Goal: Task Accomplishment & Management: Complete application form

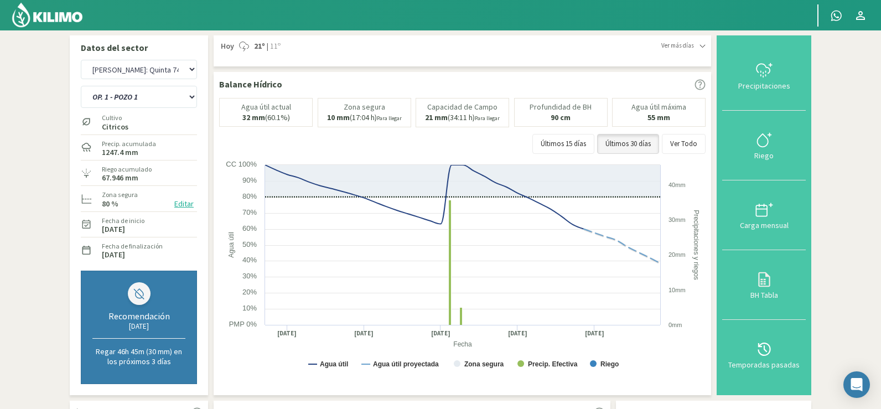
select select "54: Object"
click at [762, 82] on div "Precipitaciones" at bounding box center [764, 86] width 77 height 8
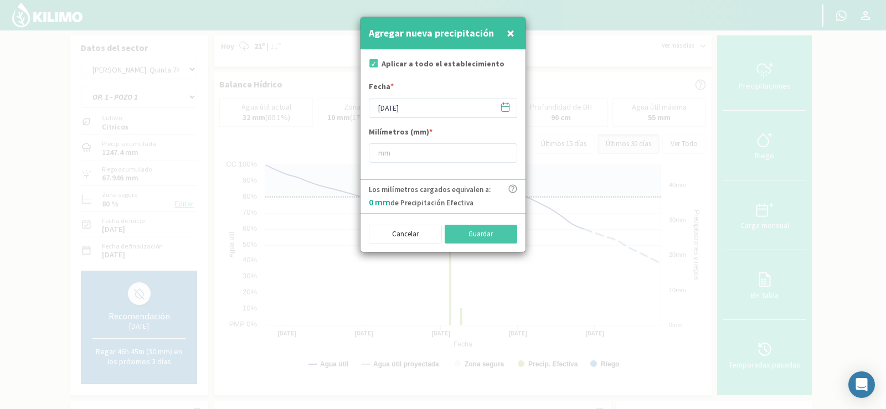
click at [504, 110] on icon at bounding box center [505, 107] width 11 height 11
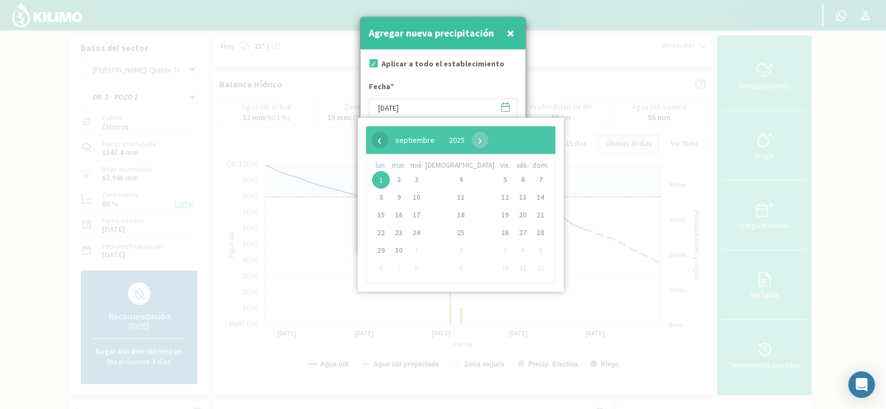
click at [376, 139] on span "‹" at bounding box center [379, 140] width 17 height 17
click at [597, 117] on div at bounding box center [443, 204] width 886 height 409
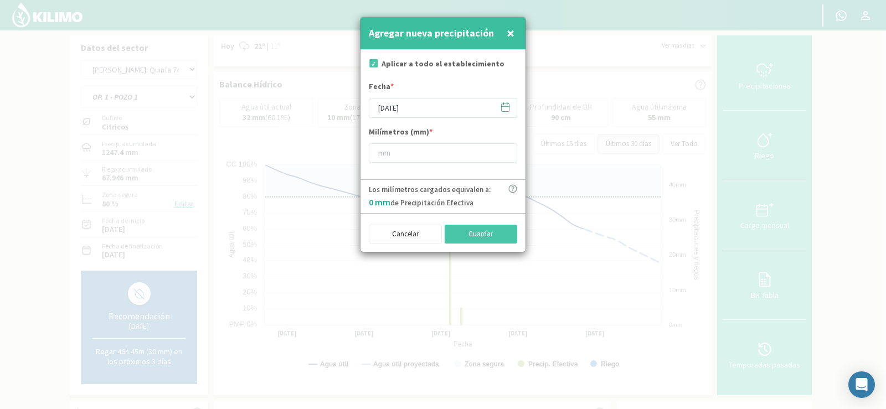
click at [512, 32] on span "×" at bounding box center [511, 33] width 8 height 18
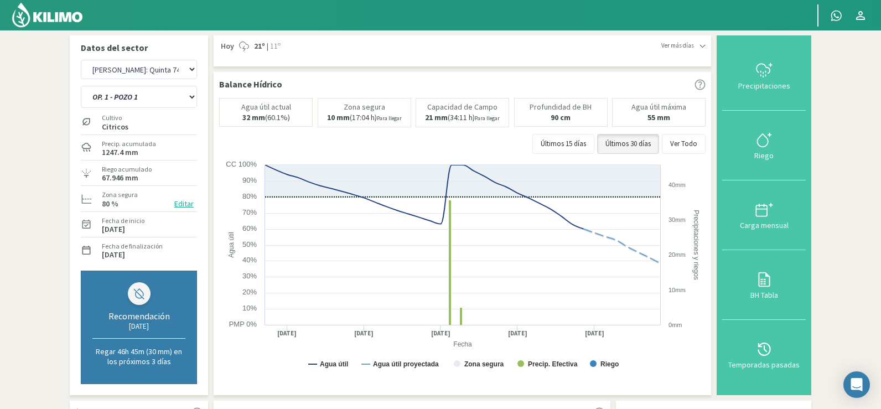
click at [59, 11] on img at bounding box center [47, 15] width 73 height 27
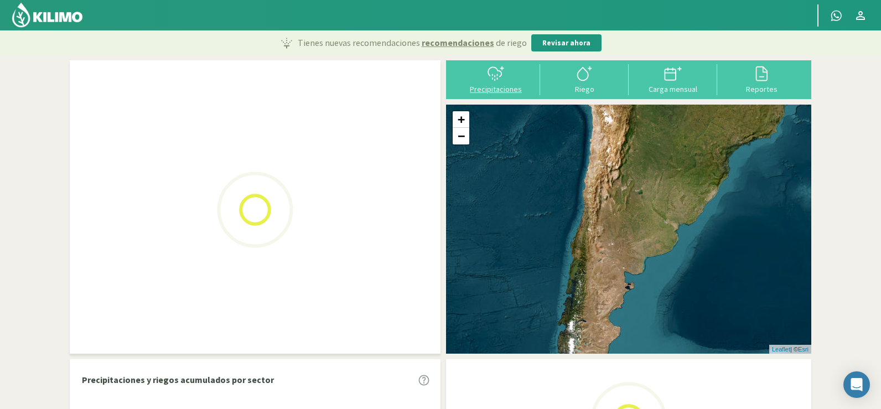
click at [490, 81] on icon at bounding box center [496, 74] width 18 height 18
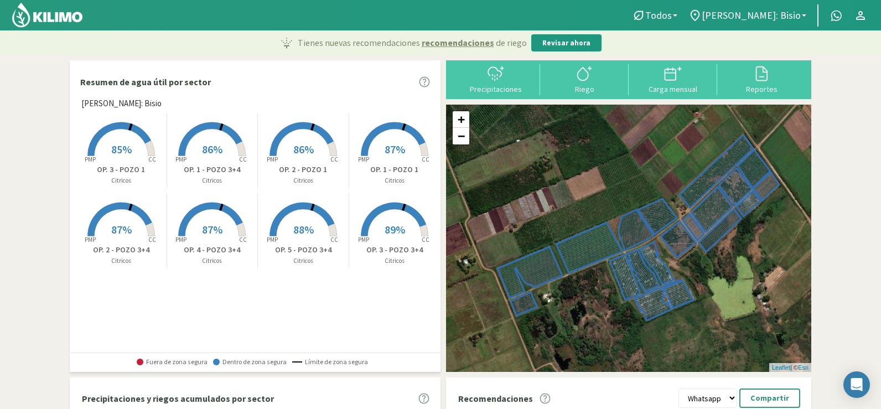
click at [497, 87] on div "Precipitaciones" at bounding box center [496, 89] width 82 height 8
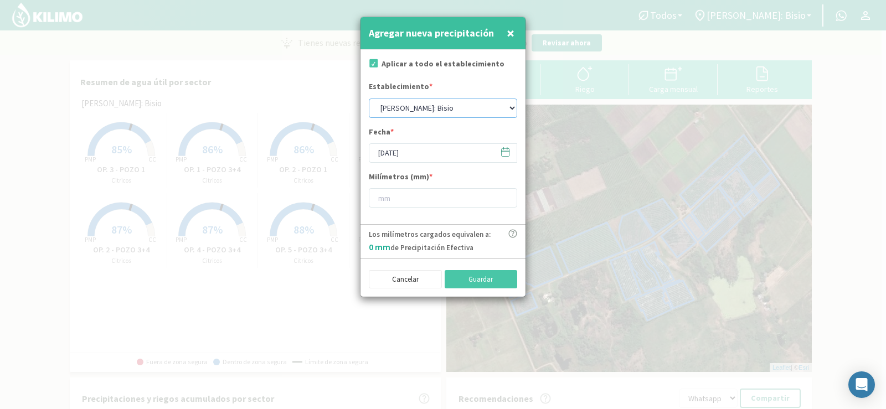
click at [511, 106] on select "[PERSON_NAME]: [PERSON_NAME]: [PERSON_NAME]: [PERSON_NAME]: Quinta 102 [PERSON_…" at bounding box center [443, 108] width 148 height 19
select select "5: Object"
click at [369, 99] on select "[PERSON_NAME]: [PERSON_NAME]: [PERSON_NAME]: [PERSON_NAME]: Quinta 102 [PERSON_…" at bounding box center [443, 108] width 148 height 19
click at [503, 153] on icon at bounding box center [505, 152] width 11 height 11
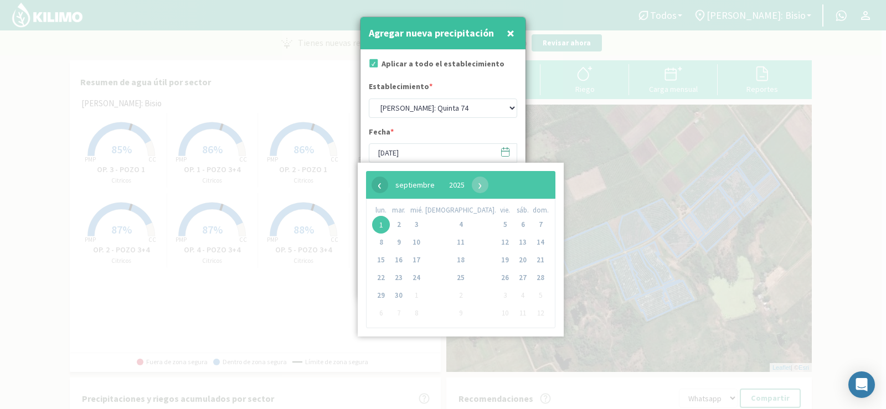
click at [376, 184] on span "‹" at bounding box center [379, 185] width 17 height 17
click at [531, 293] on span "31" at bounding box center [540, 296] width 18 height 18
type input "[DATE]"
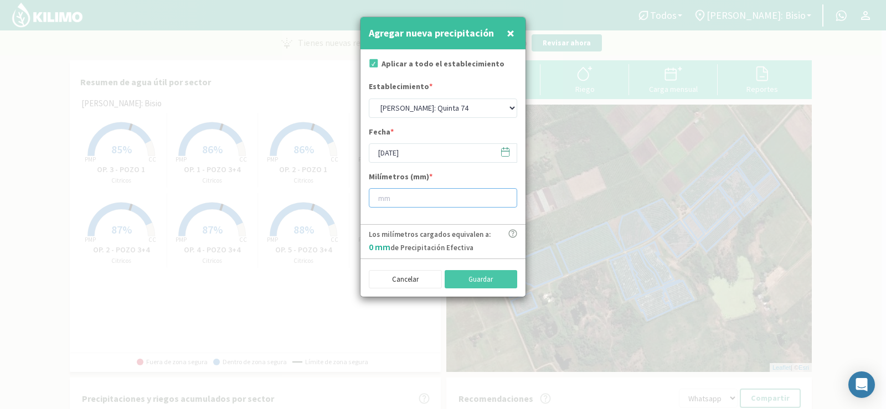
click at [396, 194] on input "number" at bounding box center [443, 197] width 148 height 19
type input "42"
click at [483, 275] on button "Guardar" at bounding box center [481, 279] width 73 height 19
select select "1: Object"
type input "[DATE]"
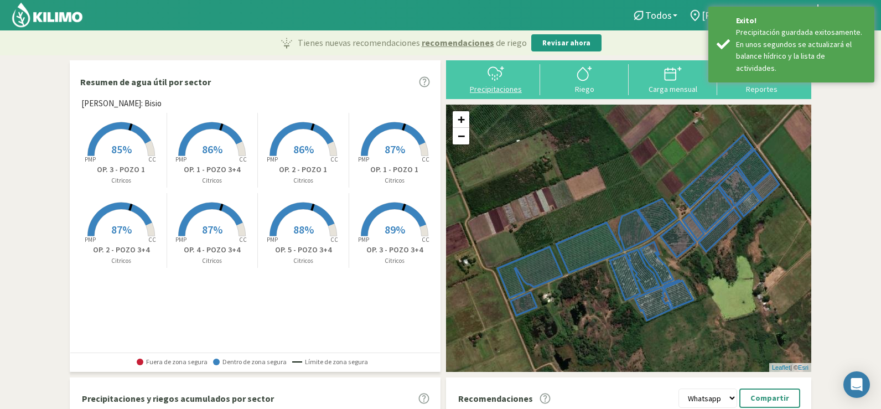
click at [493, 81] on icon at bounding box center [496, 74] width 18 height 18
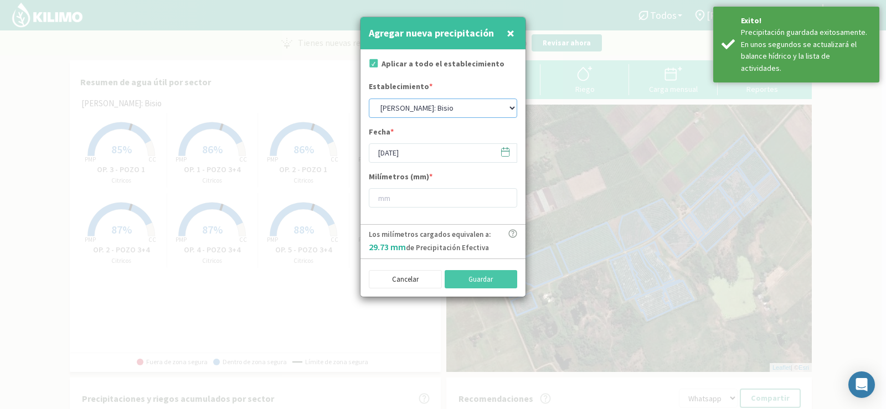
click at [433, 106] on select "[PERSON_NAME]: [PERSON_NAME]: [PERSON_NAME]: [PERSON_NAME]: Quinta 102 [PERSON_…" at bounding box center [443, 108] width 148 height 19
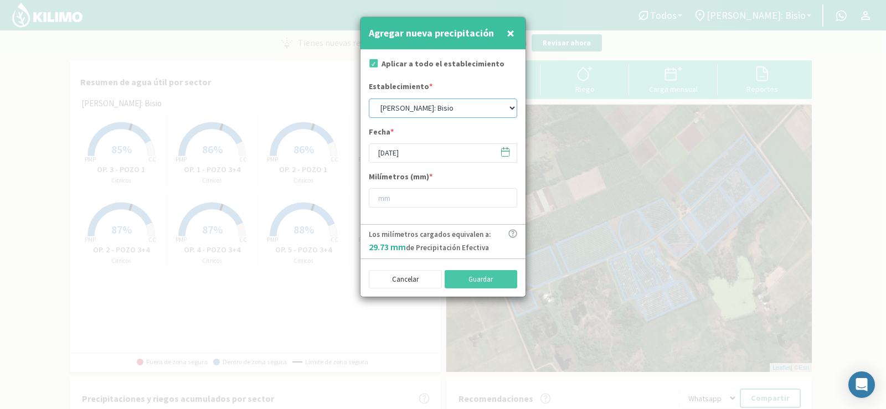
select select "3: Object"
click at [369, 99] on select "[PERSON_NAME]: [PERSON_NAME]: [PERSON_NAME]: [PERSON_NAME]: Quinta 102 [PERSON_…" at bounding box center [443, 108] width 148 height 19
click at [499, 153] on span at bounding box center [500, 151] width 18 height 17
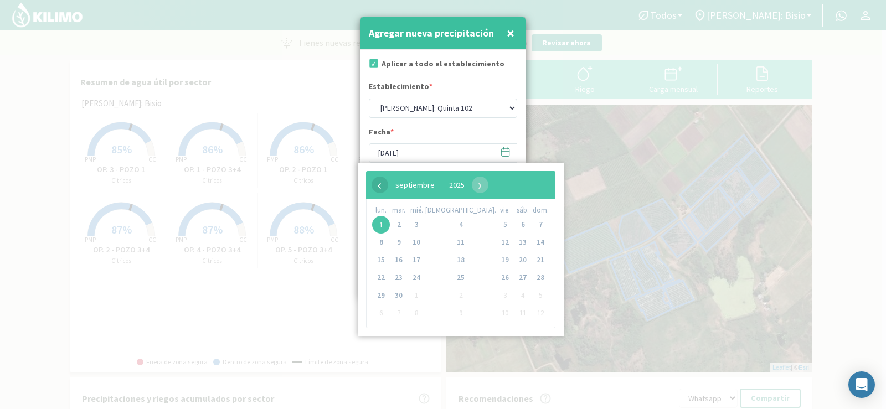
click at [374, 187] on span "‹" at bounding box center [379, 185] width 17 height 17
click at [531, 293] on span "31" at bounding box center [540, 296] width 18 height 18
type input "[DATE]"
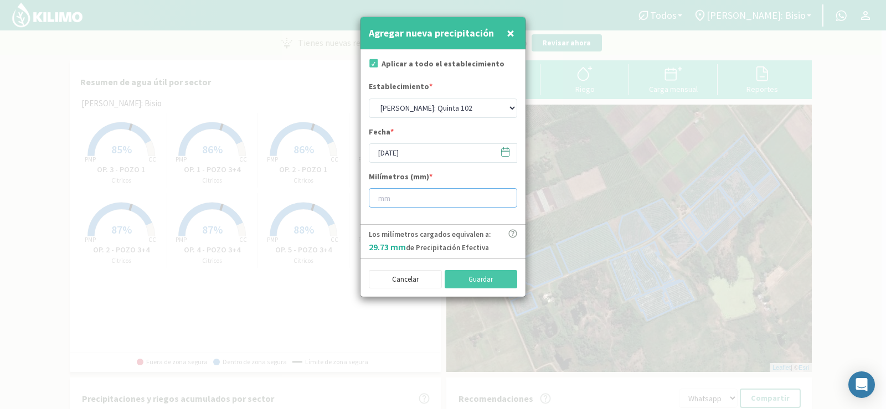
click at [426, 197] on input "number" at bounding box center [443, 197] width 148 height 19
type input "42"
click at [459, 280] on button "Guardar" at bounding box center [481, 279] width 73 height 19
select select "1: Object"
type input "[DATE]"
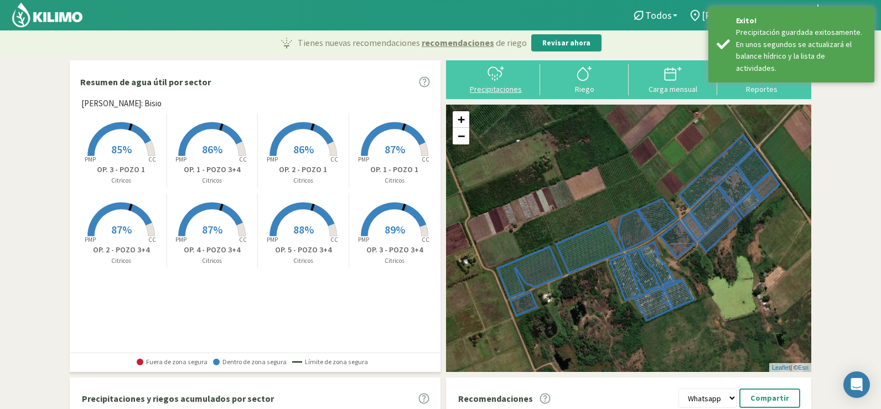
click at [484, 86] on div "Precipitaciones" at bounding box center [496, 89] width 82 height 8
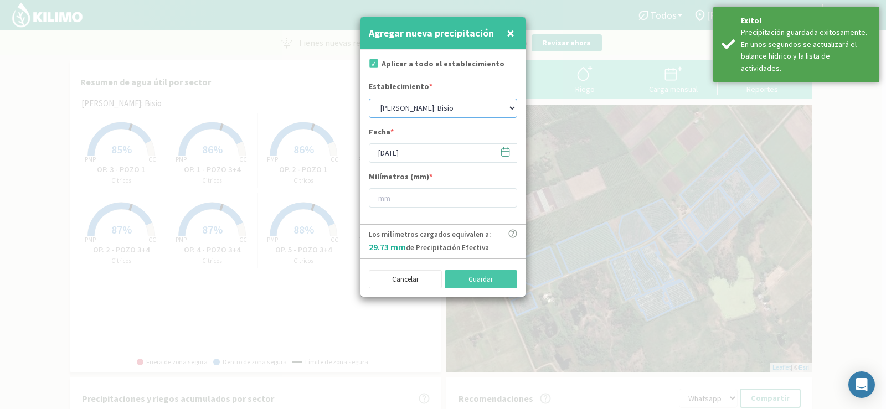
click at [403, 105] on select "[PERSON_NAME]: [PERSON_NAME]: [PERSON_NAME]: [PERSON_NAME]: Quinta 102 [PERSON_…" at bounding box center [443, 108] width 148 height 19
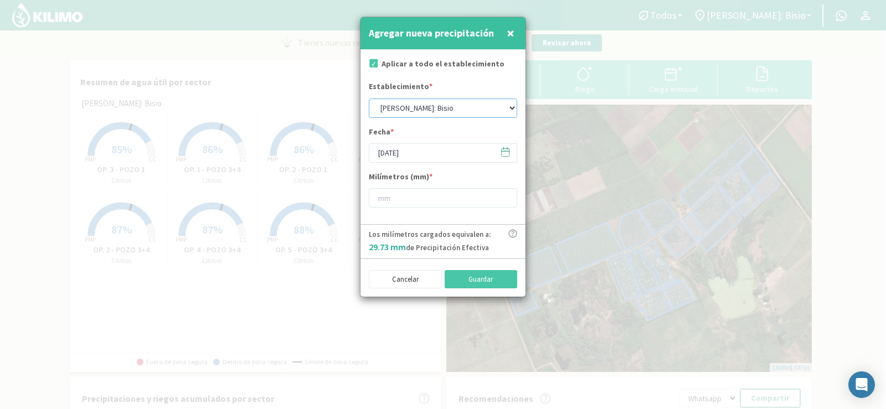
click at [403, 105] on select "[PERSON_NAME]: [PERSON_NAME]: [PERSON_NAME]: [PERSON_NAME]: Quinta 102 [PERSON_…" at bounding box center [443, 108] width 148 height 19
click at [505, 149] on icon at bounding box center [505, 152] width 11 height 11
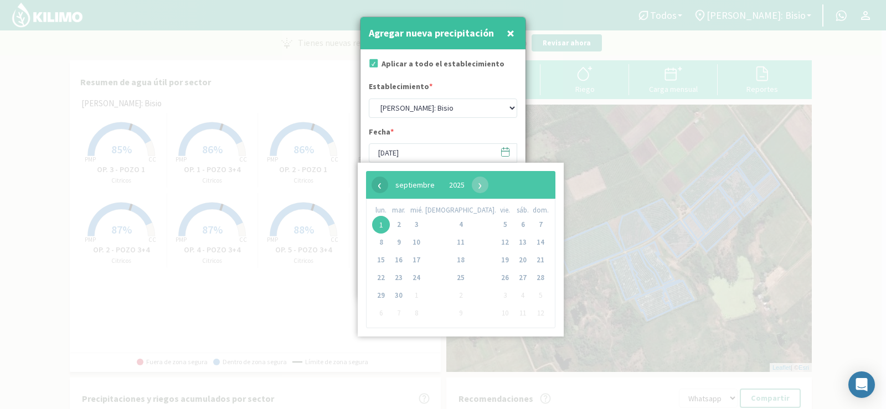
click at [384, 182] on span "‹" at bounding box center [379, 185] width 17 height 17
click at [531, 295] on span "31" at bounding box center [540, 296] width 18 height 18
type input "[DATE]"
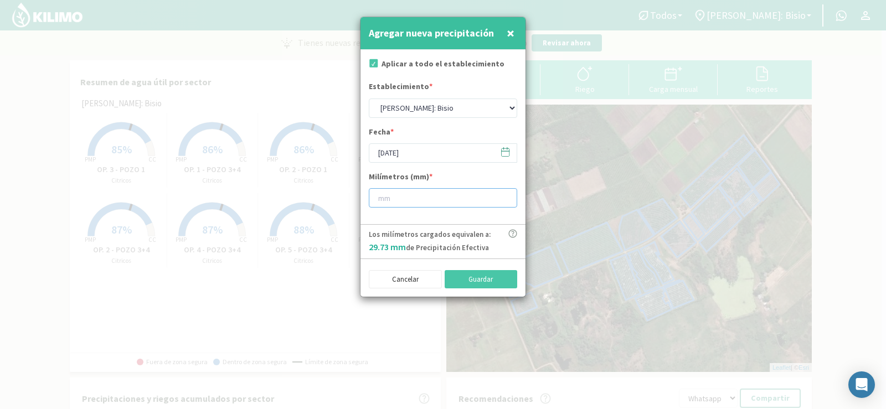
click at [436, 200] on input "number" at bounding box center [443, 197] width 148 height 19
type input "50"
click at [461, 281] on button "Guardar" at bounding box center [481, 279] width 73 height 19
type input "[DATE]"
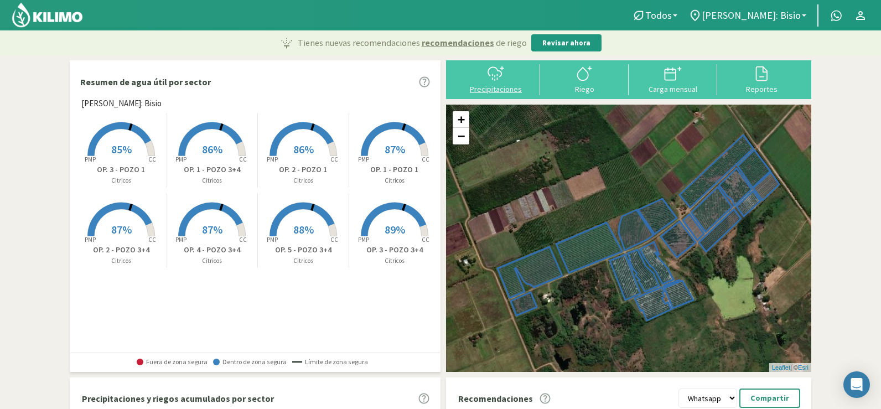
click at [499, 90] on div "Precipitaciones" at bounding box center [496, 89] width 82 height 8
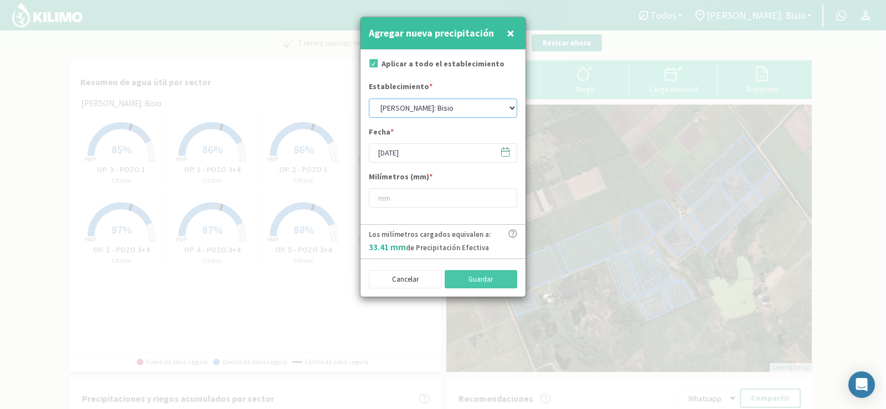
click at [479, 105] on select "[PERSON_NAME]: [PERSON_NAME]: [PERSON_NAME]: [PERSON_NAME]: Quinta 102 [PERSON_…" at bounding box center [443, 108] width 148 height 19
select select "6: Object"
click at [369, 99] on select "[PERSON_NAME]: [PERSON_NAME]: [PERSON_NAME]: [PERSON_NAME]: Quinta 102 [PERSON_…" at bounding box center [443, 108] width 148 height 19
click at [483, 153] on input "[DATE]" at bounding box center [443, 152] width 148 height 19
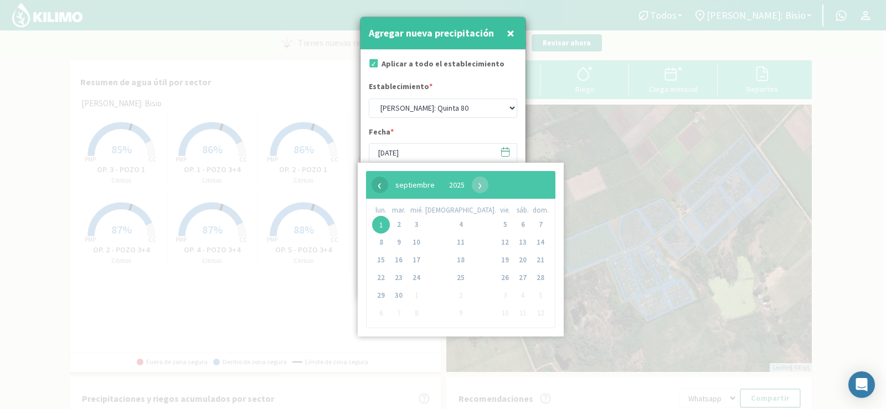
click at [379, 188] on span "‹" at bounding box center [379, 185] width 17 height 17
click at [531, 294] on span "31" at bounding box center [540, 296] width 18 height 18
type input "[DATE]"
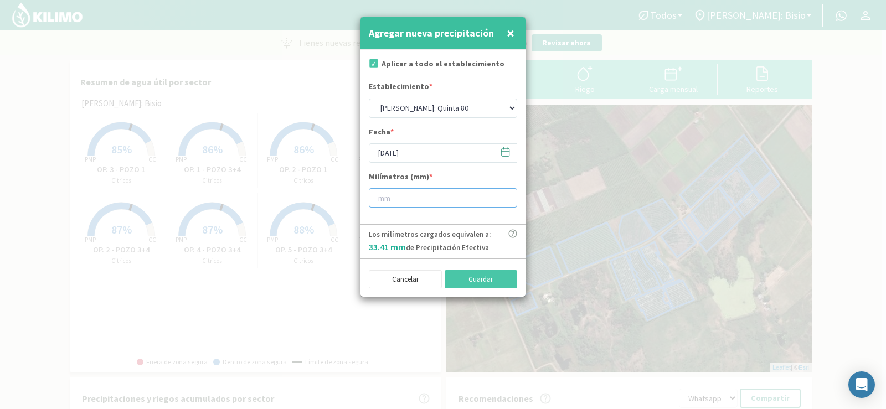
click at [416, 193] on input "number" at bounding box center [443, 197] width 148 height 19
type input "32"
type input "32.4"
click at [467, 276] on button "Guardar" at bounding box center [481, 279] width 73 height 19
select select "1: Object"
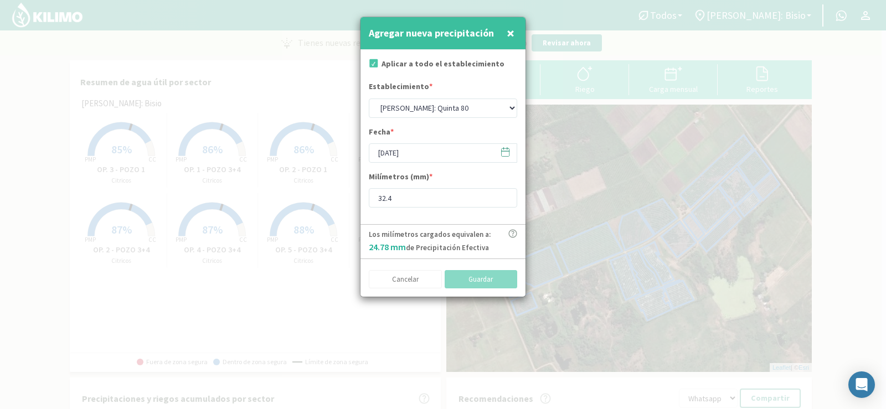
type input "[DATE]"
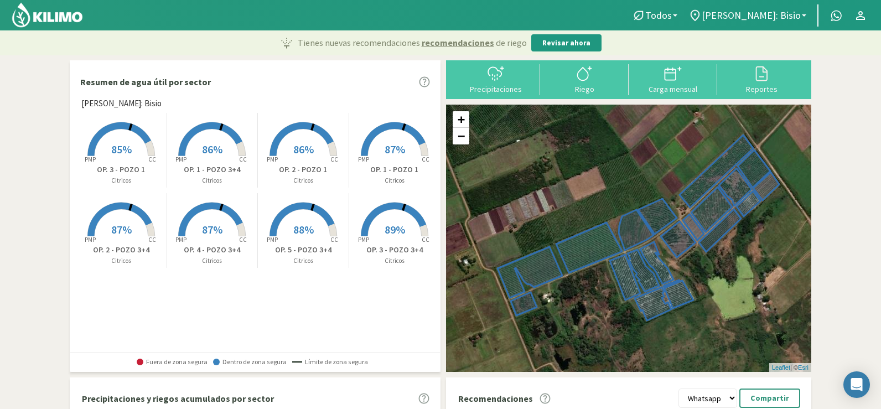
click at [497, 87] on div "Precipitaciones" at bounding box center [496, 89] width 82 height 8
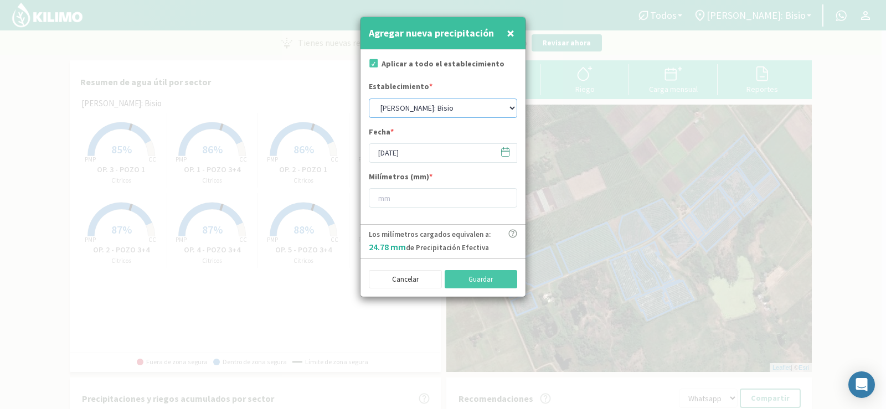
click at [435, 110] on select "[PERSON_NAME]: [PERSON_NAME]: [PERSON_NAME]: [PERSON_NAME]: Quinta 102 [PERSON_…" at bounding box center [443, 108] width 148 height 19
select select "2: Object"
click at [369, 99] on select "[PERSON_NAME]: [PERSON_NAME]: [PERSON_NAME]: [PERSON_NAME]: Quinta 102 [PERSON_…" at bounding box center [443, 108] width 148 height 19
click at [435, 156] on input "[DATE]" at bounding box center [443, 152] width 148 height 19
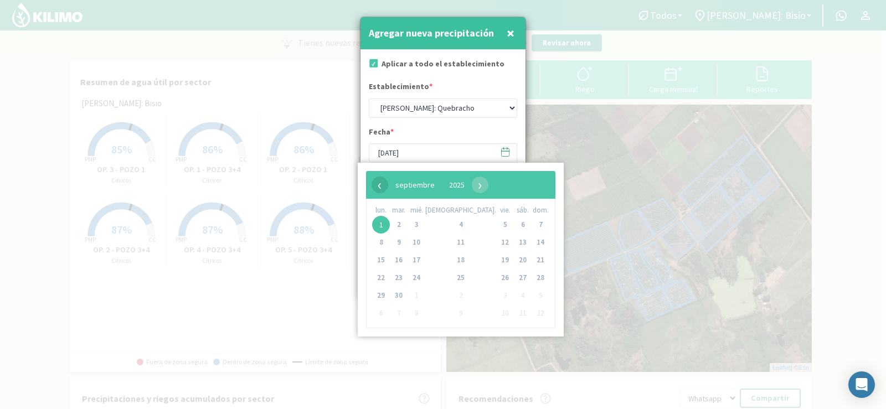
click at [384, 183] on span "‹" at bounding box center [379, 185] width 17 height 17
click at [531, 296] on span "31" at bounding box center [540, 296] width 18 height 18
type input "[DATE]"
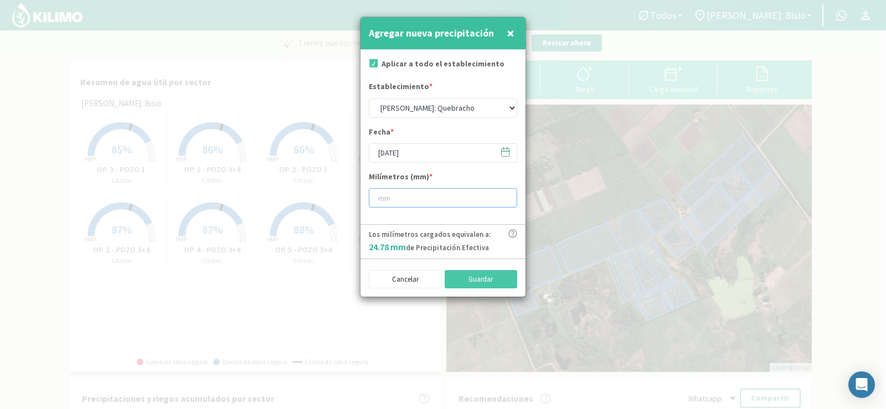
click at [439, 201] on input "number" at bounding box center [443, 197] width 148 height 19
type input "1"
type input "1.6"
click at [454, 278] on button "Guardar" at bounding box center [481, 279] width 73 height 19
select select "1: Object"
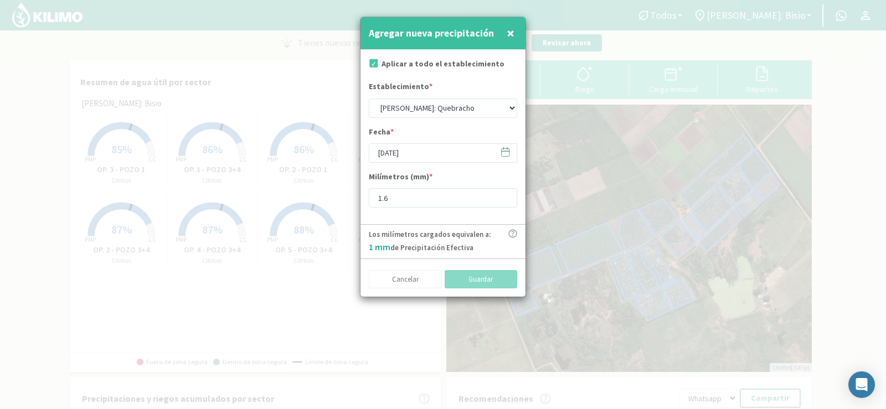
type input "[DATE]"
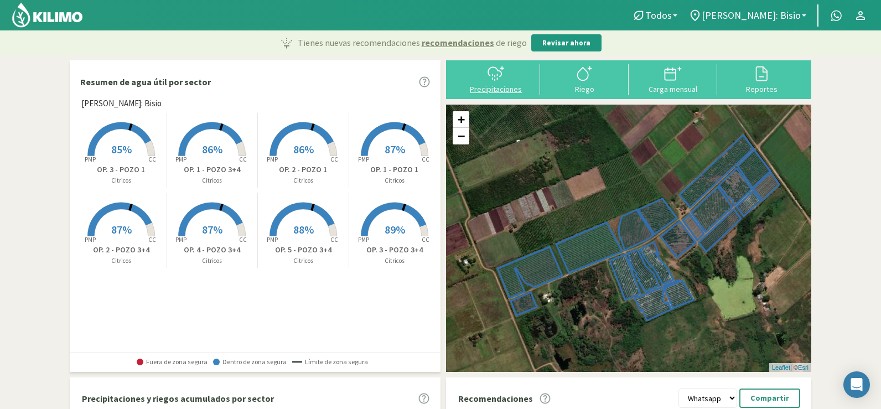
click at [488, 87] on div "Precipitaciones" at bounding box center [496, 89] width 82 height 8
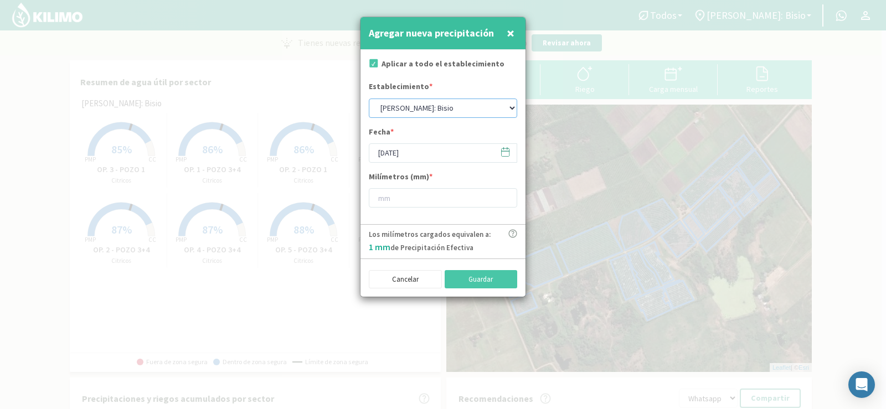
click at [437, 104] on select "[PERSON_NAME]: [PERSON_NAME]: [PERSON_NAME]: [PERSON_NAME]: Quinta 102 [PERSON_…" at bounding box center [443, 108] width 148 height 19
select select "4: Object"
click at [369, 99] on select "[PERSON_NAME]: [PERSON_NAME]: [PERSON_NAME]: [PERSON_NAME]: Quinta 102 [PERSON_…" at bounding box center [443, 108] width 148 height 19
click at [407, 147] on input "[DATE]" at bounding box center [443, 152] width 148 height 19
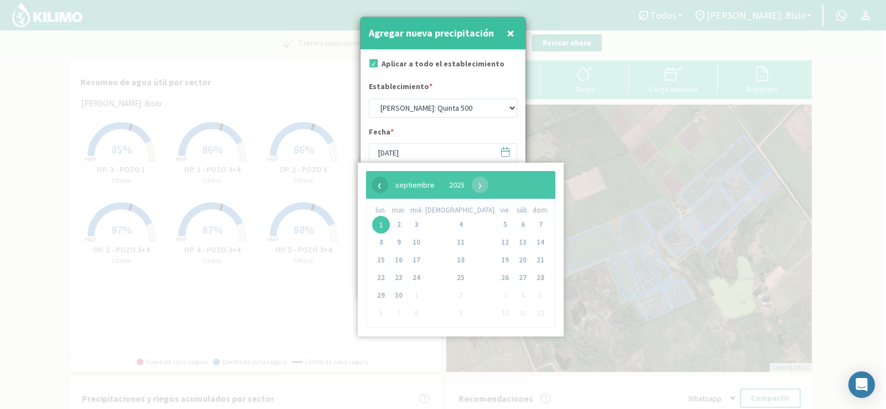
click at [376, 183] on span "‹" at bounding box center [379, 185] width 17 height 17
click at [531, 292] on span "31" at bounding box center [540, 296] width 18 height 18
type input "[DATE]"
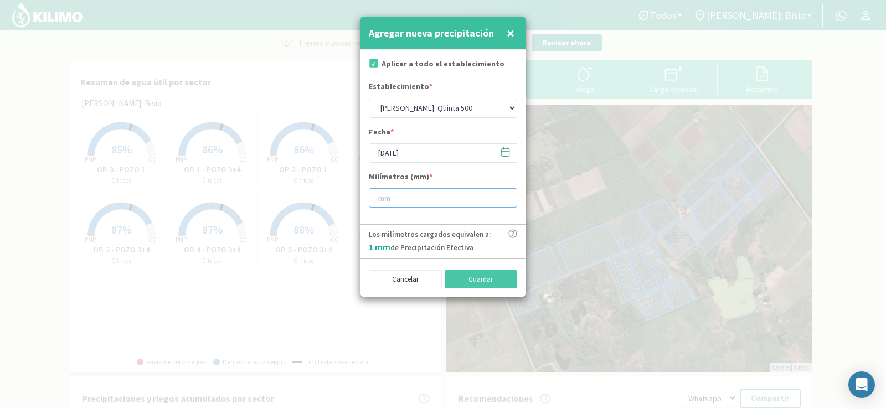
click at [408, 200] on input "number" at bounding box center [443, 197] width 148 height 19
type input "1"
type input "1.6"
click at [459, 274] on button "Guardar" at bounding box center [481, 279] width 73 height 19
select select "1: Object"
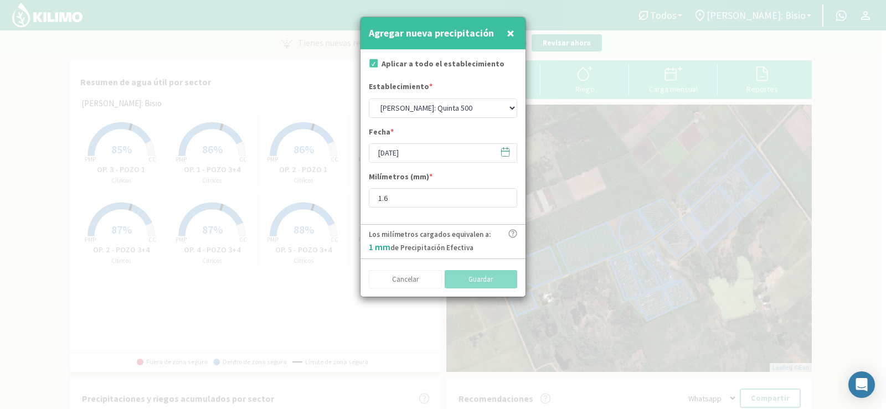
type input "[DATE]"
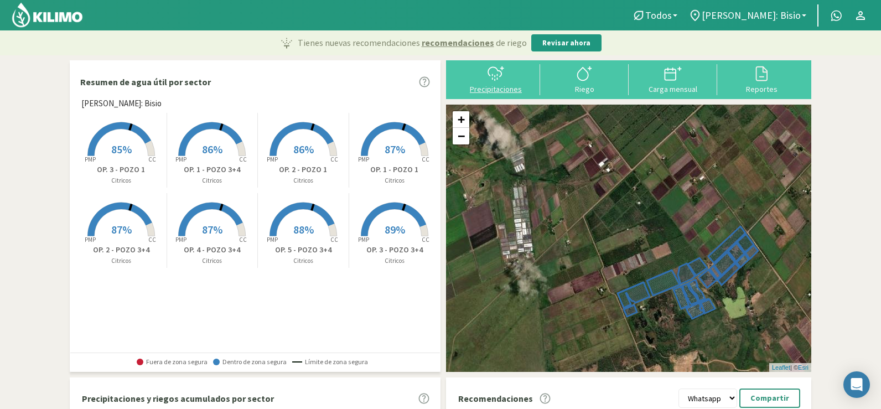
click at [495, 87] on div "Precipitaciones" at bounding box center [496, 89] width 82 height 8
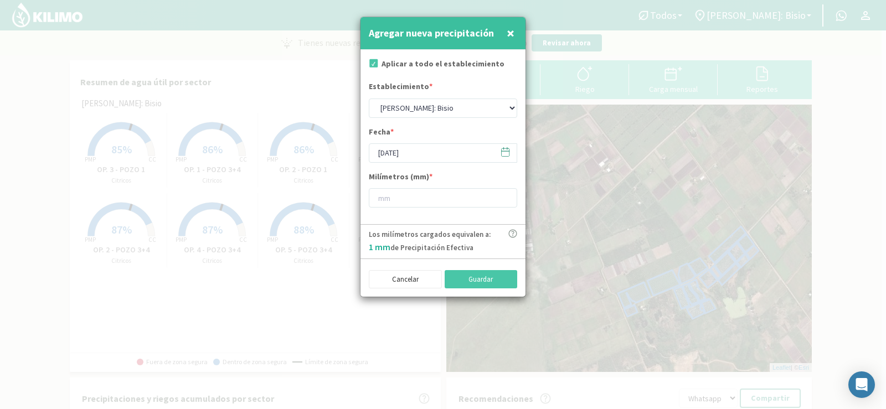
click at [509, 30] on span "×" at bounding box center [511, 33] width 8 height 18
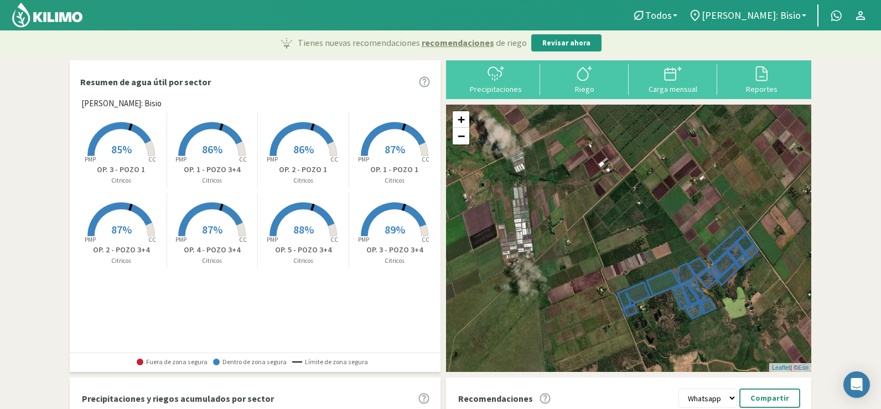
click at [311, 213] on rect at bounding box center [303, 237] width 89 height 89
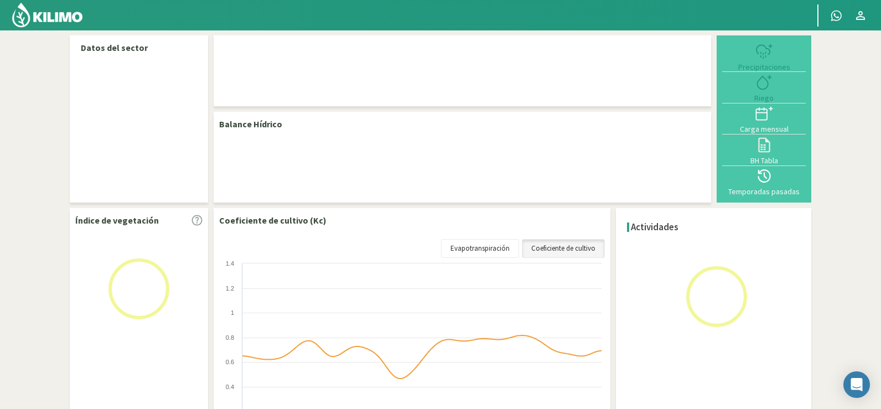
select select "1: Object"
select select "7: Object"
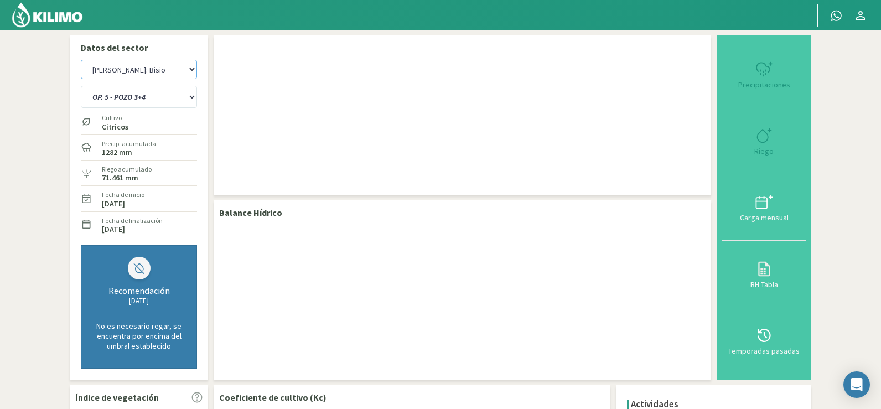
click at [147, 65] on select "[PERSON_NAME]: [PERSON_NAME]: [PERSON_NAME]: [PERSON_NAME]: Quinta 102 [PERSON_…" at bounding box center [139, 69] width 116 height 19
click at [81, 60] on select "[PERSON_NAME]: [PERSON_NAME]: [PERSON_NAME]: [PERSON_NAME]: Quinta 102 [PERSON_…" at bounding box center [139, 69] width 116 height 19
click at [767, 84] on div "Precipitaciones" at bounding box center [764, 85] width 77 height 8
select select "9: Object"
select select "8: Object"
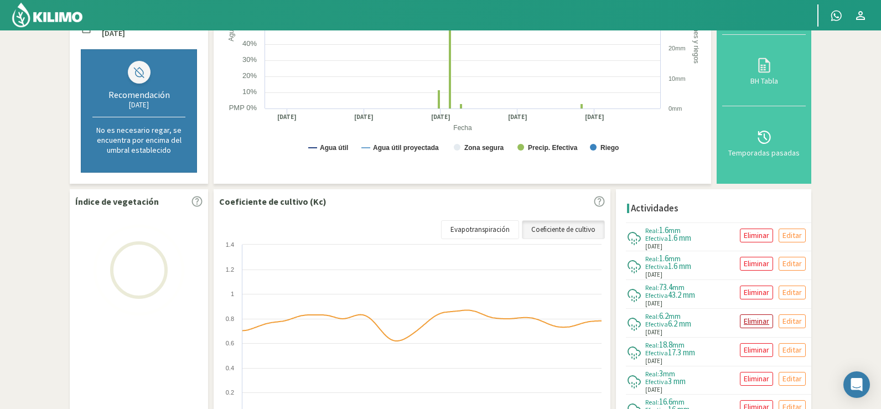
scroll to position [317, 0]
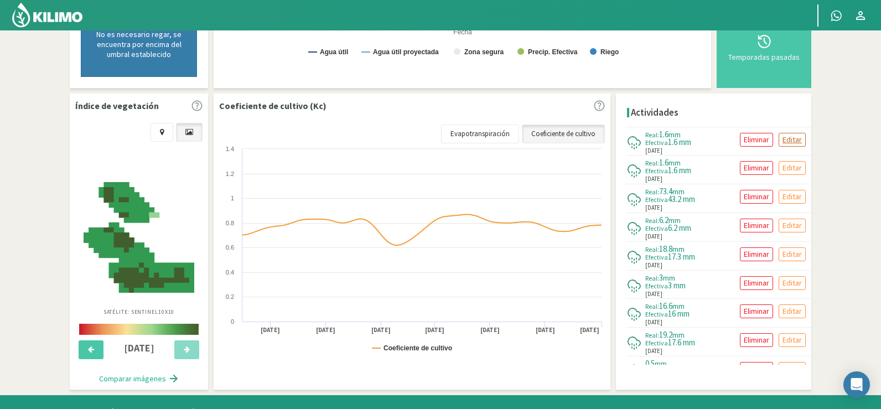
click at [784, 139] on p "Editar" at bounding box center [792, 139] width 19 height 13
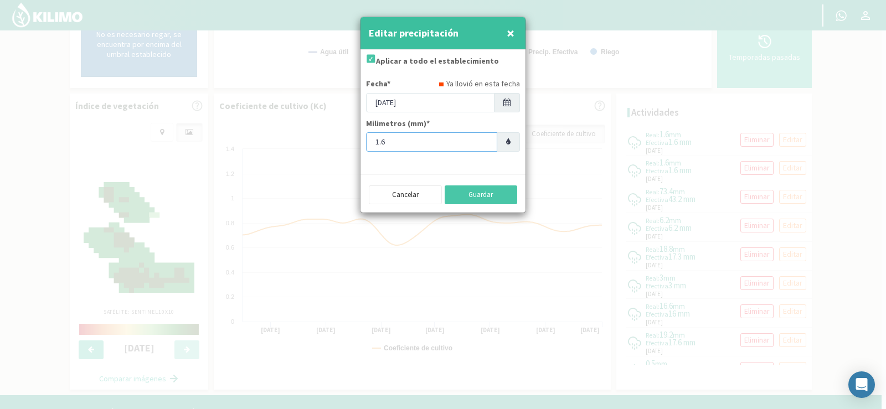
drag, startPoint x: 412, startPoint y: 143, endPoint x: 373, endPoint y: 147, distance: 39.6
click at [373, 147] on input "1.6" at bounding box center [431, 141] width 131 height 19
type input "34"
type input "34.6"
click at [478, 192] on button "Guardar" at bounding box center [481, 194] width 73 height 19
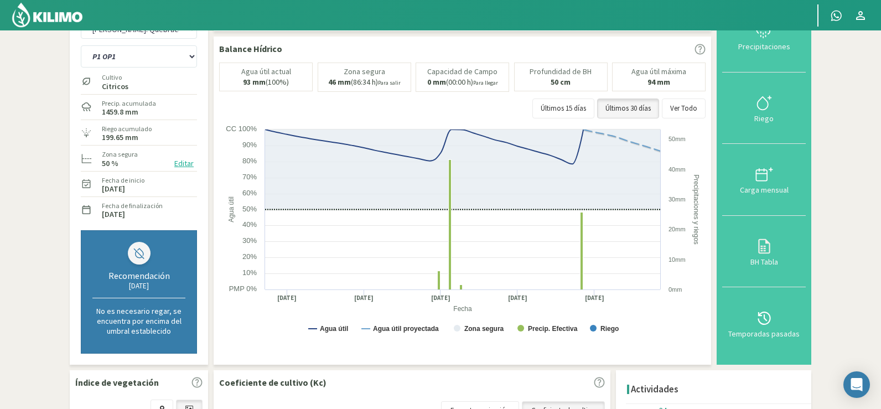
scroll to position [0, 0]
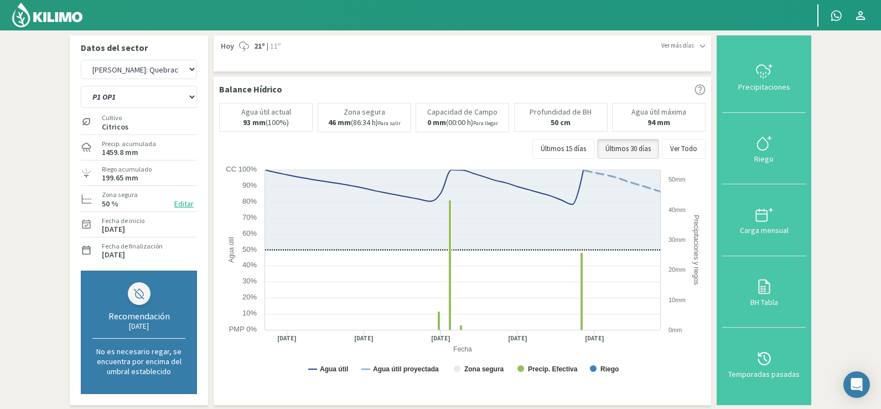
click at [44, 14] on img at bounding box center [47, 15] width 73 height 27
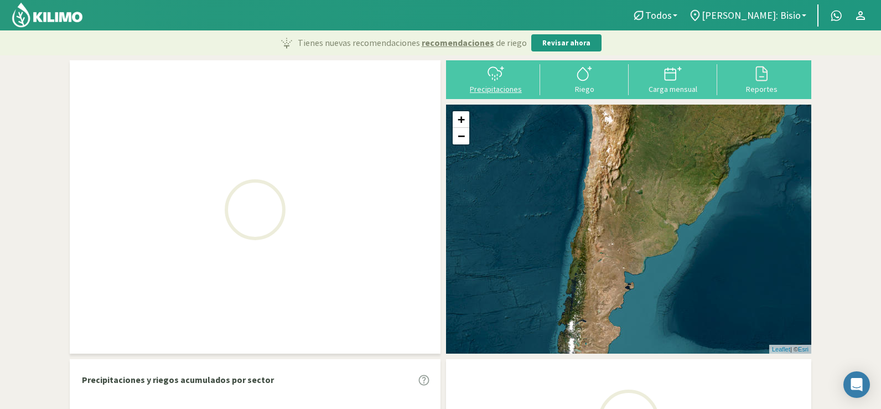
click at [481, 87] on div "Precipitaciones" at bounding box center [496, 89] width 82 height 8
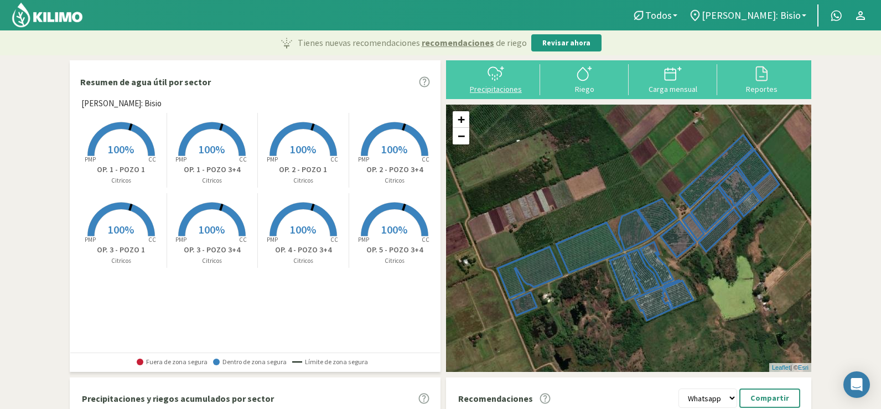
click at [512, 89] on div "Precipitaciones" at bounding box center [496, 89] width 82 height 8
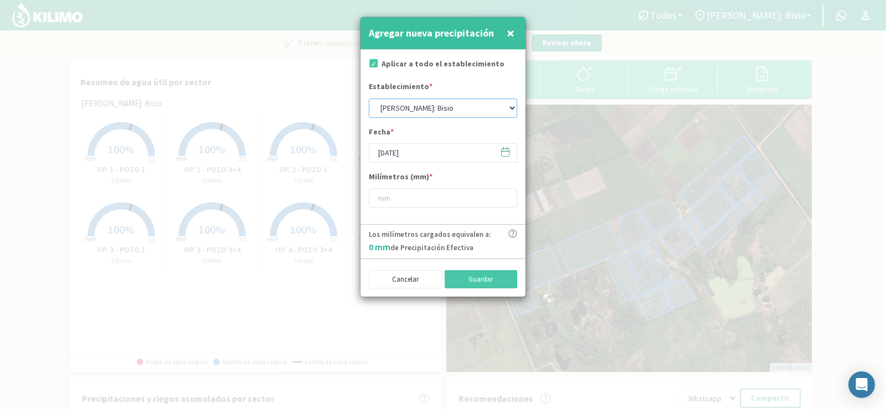
click at [401, 106] on select "[PERSON_NAME]: [PERSON_NAME]: [PERSON_NAME]: [PERSON_NAME]: Quinta 102 [PERSON_…" at bounding box center [443, 108] width 148 height 19
select select "0: Object"
click at [369, 99] on select "[PERSON_NAME]: [PERSON_NAME]: [PERSON_NAME]: [PERSON_NAME]: Quinta 102 [PERSON_…" at bounding box center [443, 108] width 148 height 19
drag, startPoint x: 461, startPoint y: 153, endPoint x: 461, endPoint y: 162, distance: 8.3
click at [461, 154] on input "[DATE]" at bounding box center [443, 152] width 148 height 19
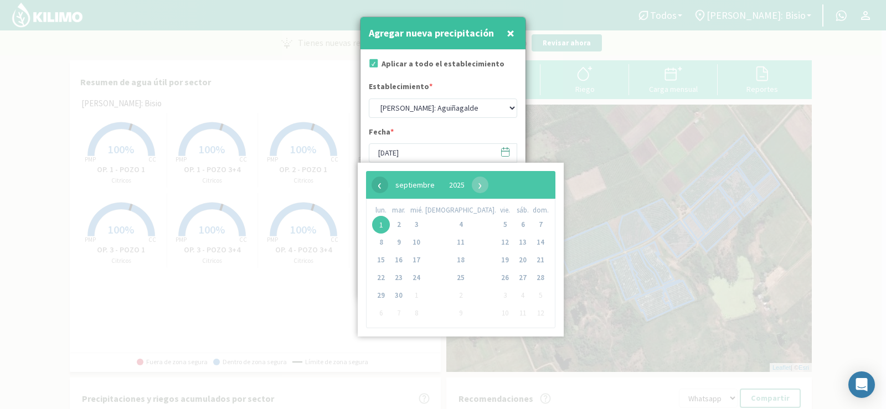
click at [382, 183] on span "‹" at bounding box center [379, 185] width 17 height 17
click at [531, 296] on span "31" at bounding box center [540, 296] width 18 height 18
type input "[DATE]"
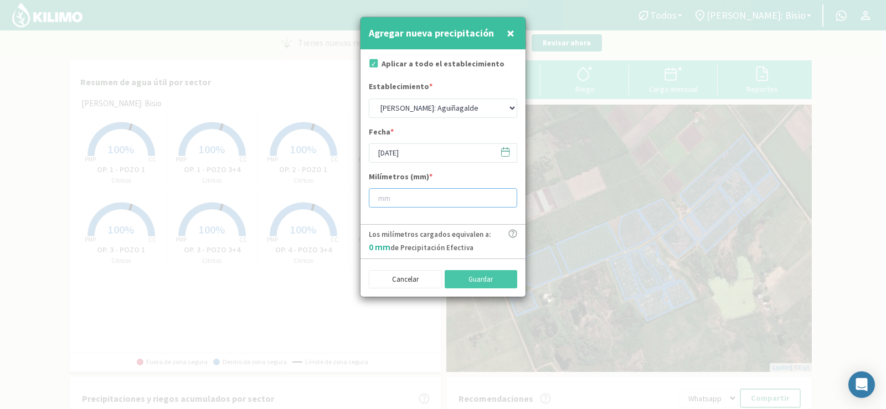
click at [390, 200] on input "number" at bounding box center [443, 197] width 148 height 19
type input "48"
click at [474, 275] on button "Guardar" at bounding box center [481, 279] width 73 height 19
select select "1: Object"
type input "[DATE]"
